Goal: Task Accomplishment & Management: Complete application form

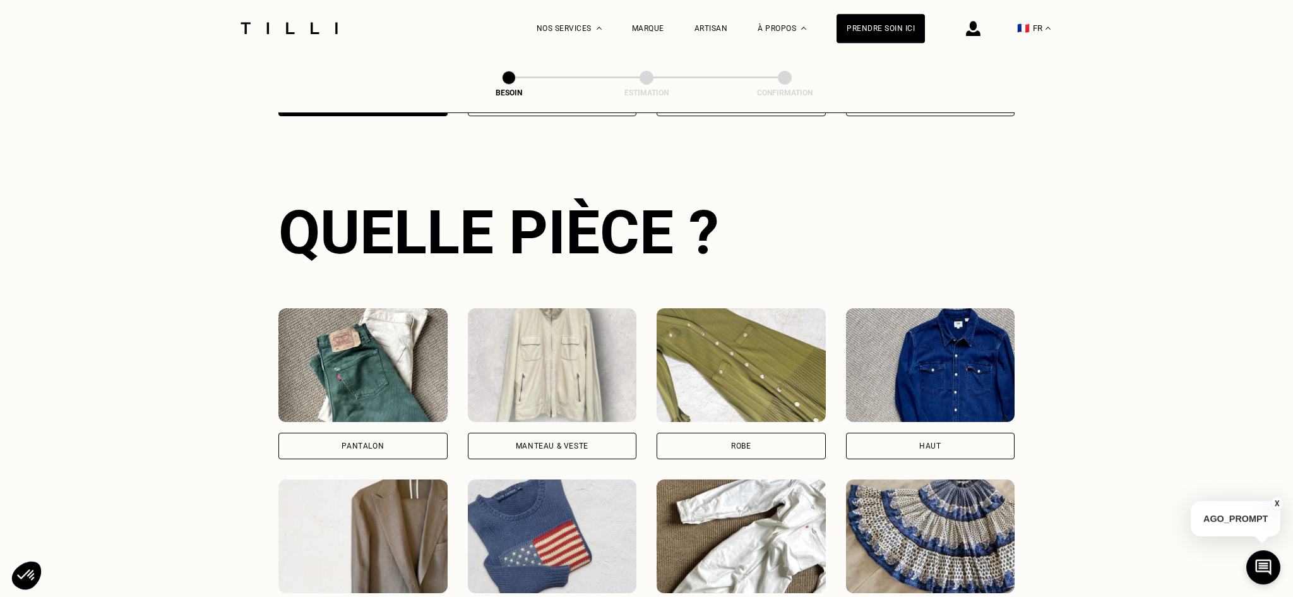
scroll to position [412, 0]
click at [361, 441] on div "Pantalon" at bounding box center [363, 445] width 42 height 8
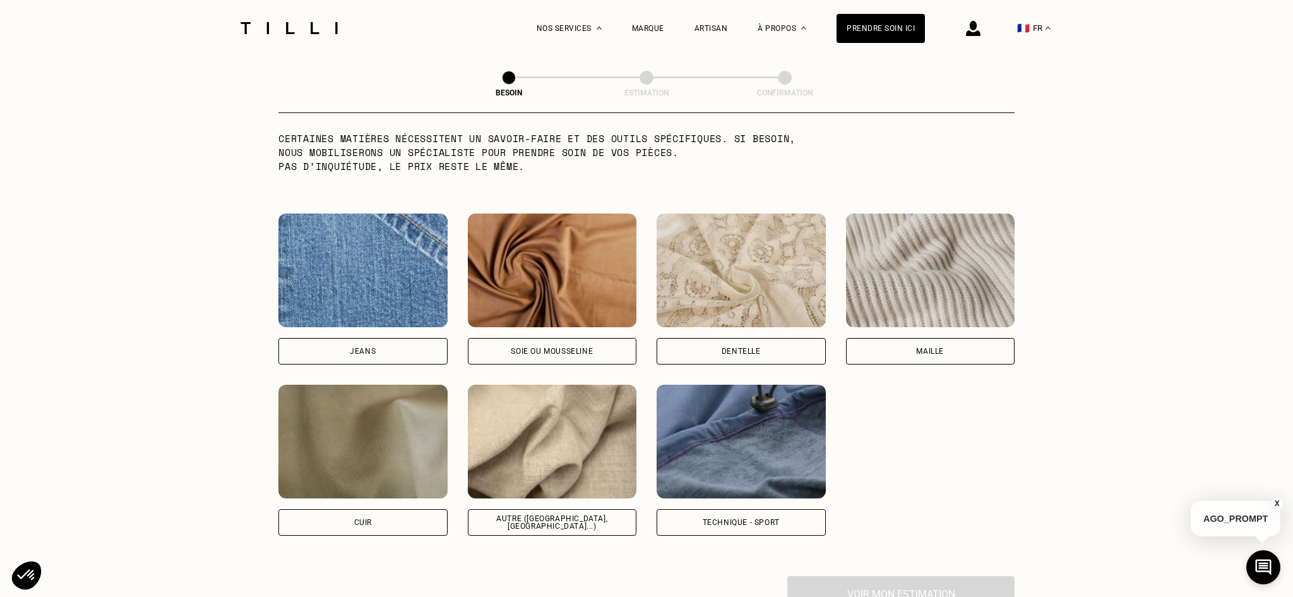
scroll to position [1276, 0]
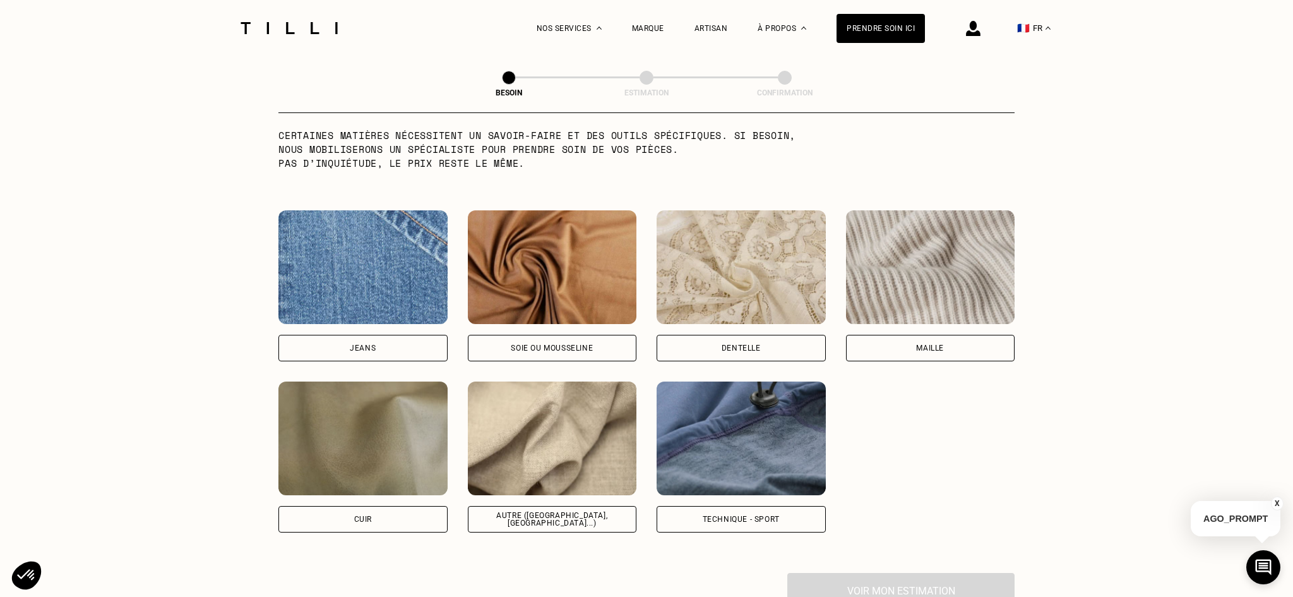
click at [568, 511] on div "Autre ([GEOGRAPHIC_DATA], [GEOGRAPHIC_DATA]...)" at bounding box center [553, 518] width 148 height 15
select select "FR"
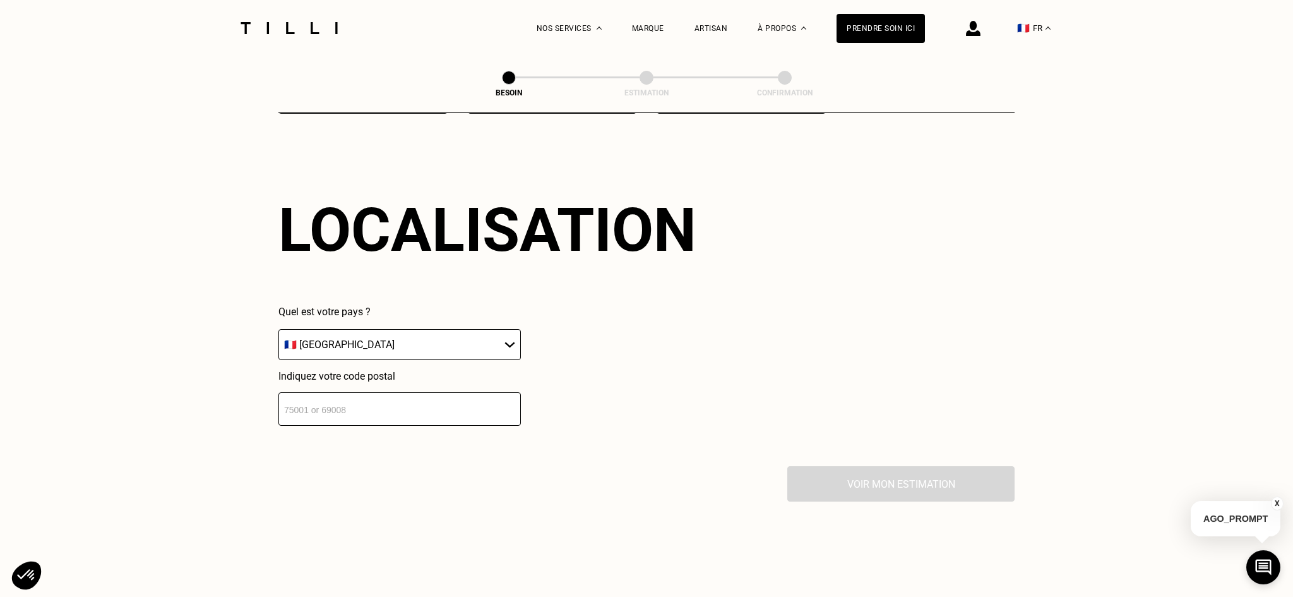
scroll to position [1695, 0]
click at [444, 401] on input "number" at bounding box center [399, 408] width 242 height 33
type input "75019"
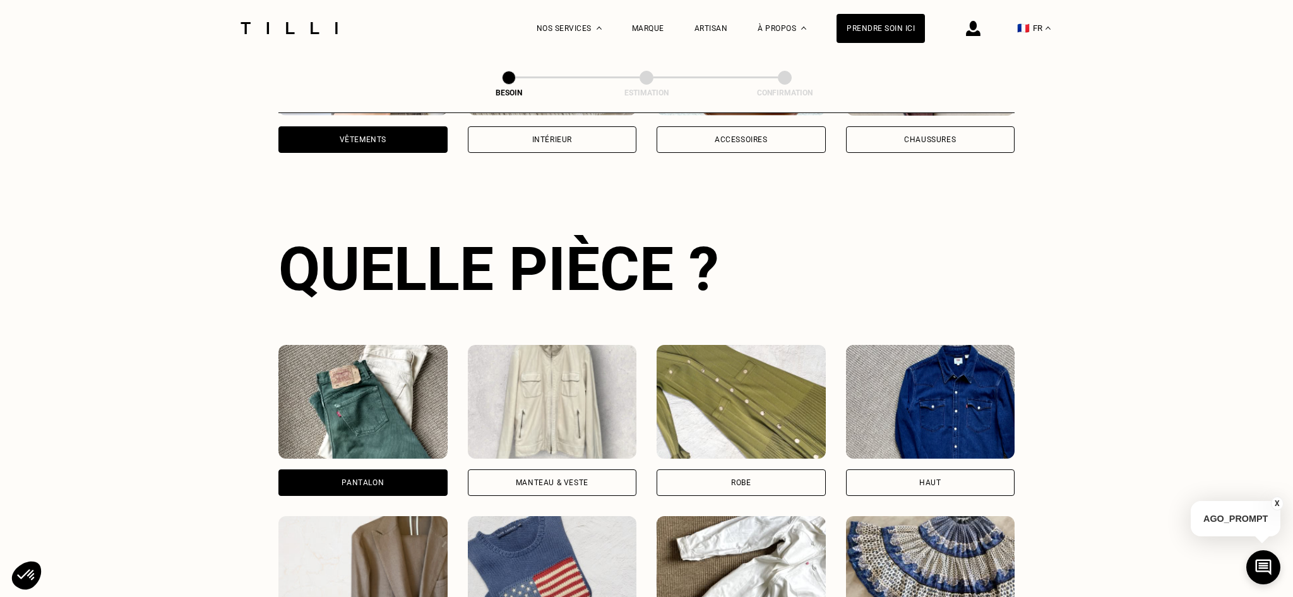
scroll to position [0, 0]
